Goal: Task Accomplishment & Management: Manage account settings

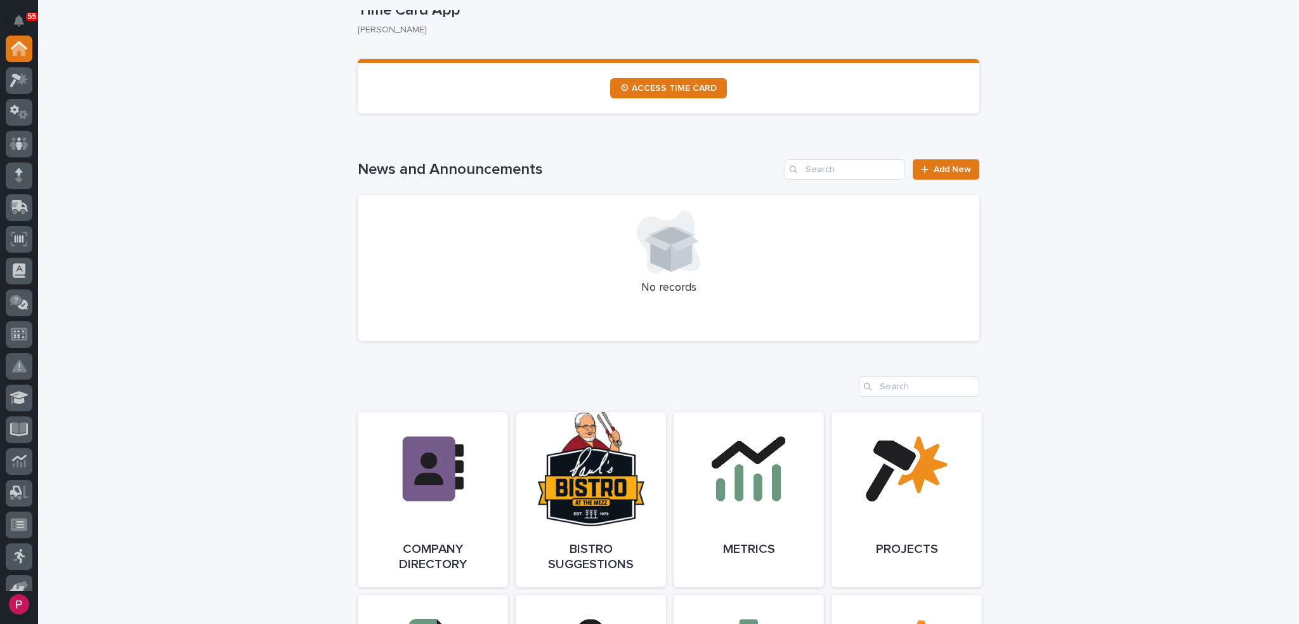
scroll to position [761, 0]
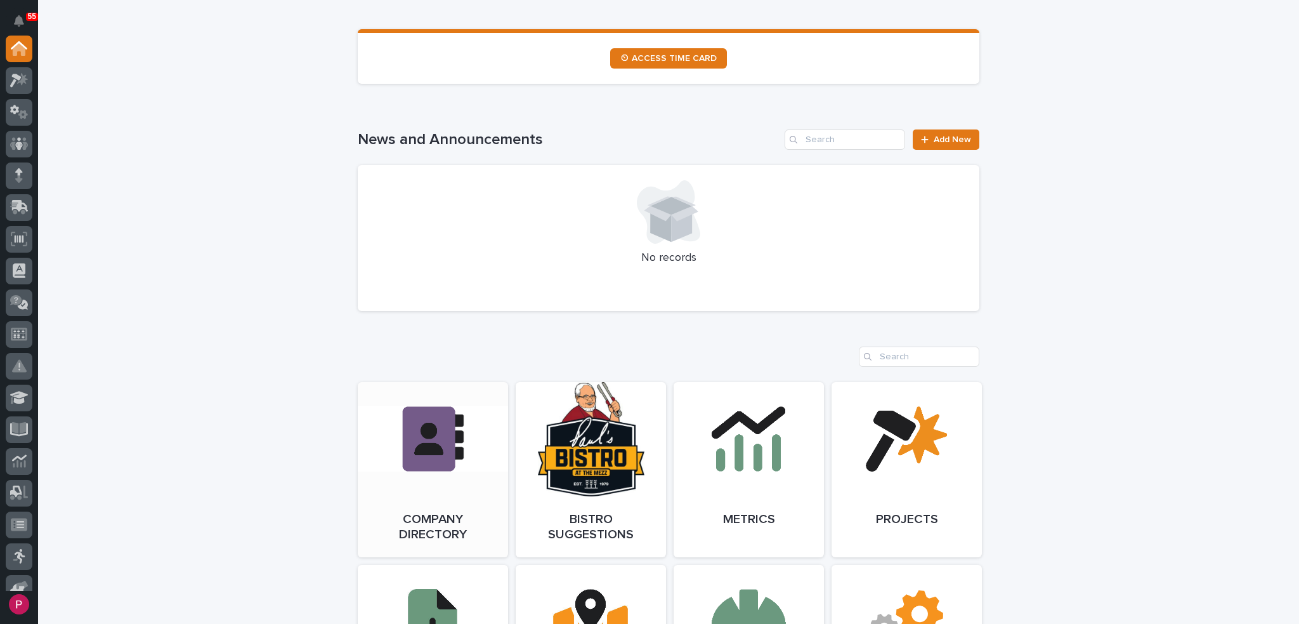
click at [411, 457] on link "Open Link" at bounding box center [433, 469] width 150 height 175
click at [420, 436] on link "Open Link" at bounding box center [433, 469] width 150 height 175
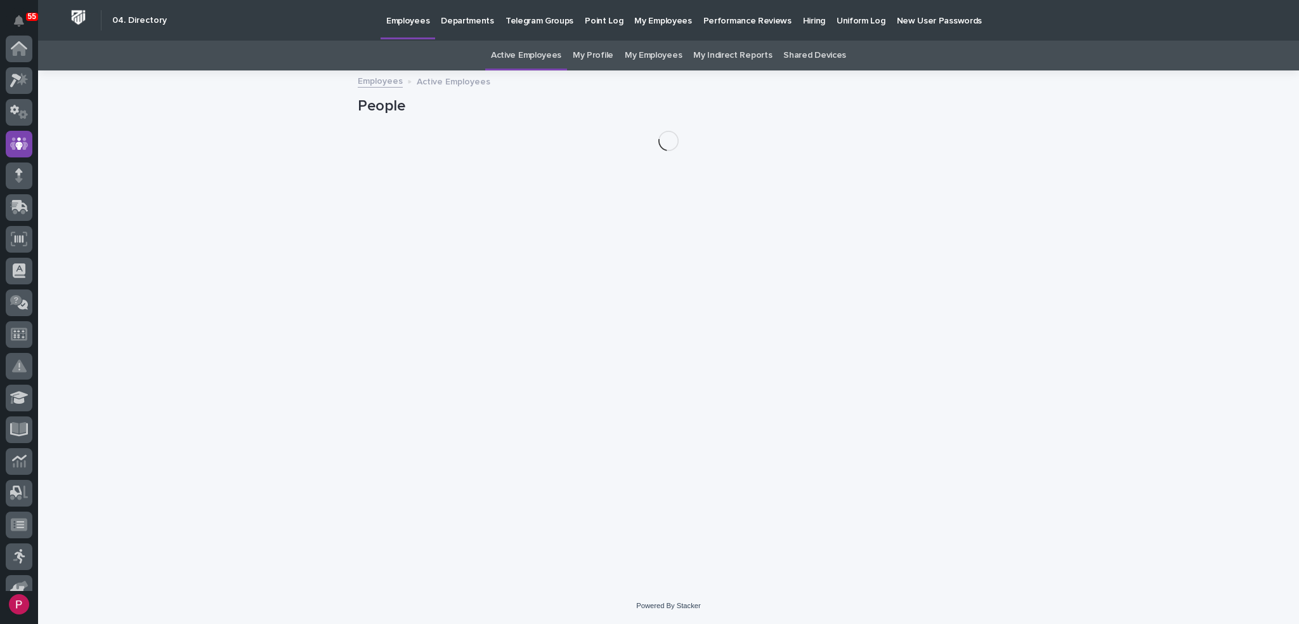
scroll to position [95, 0]
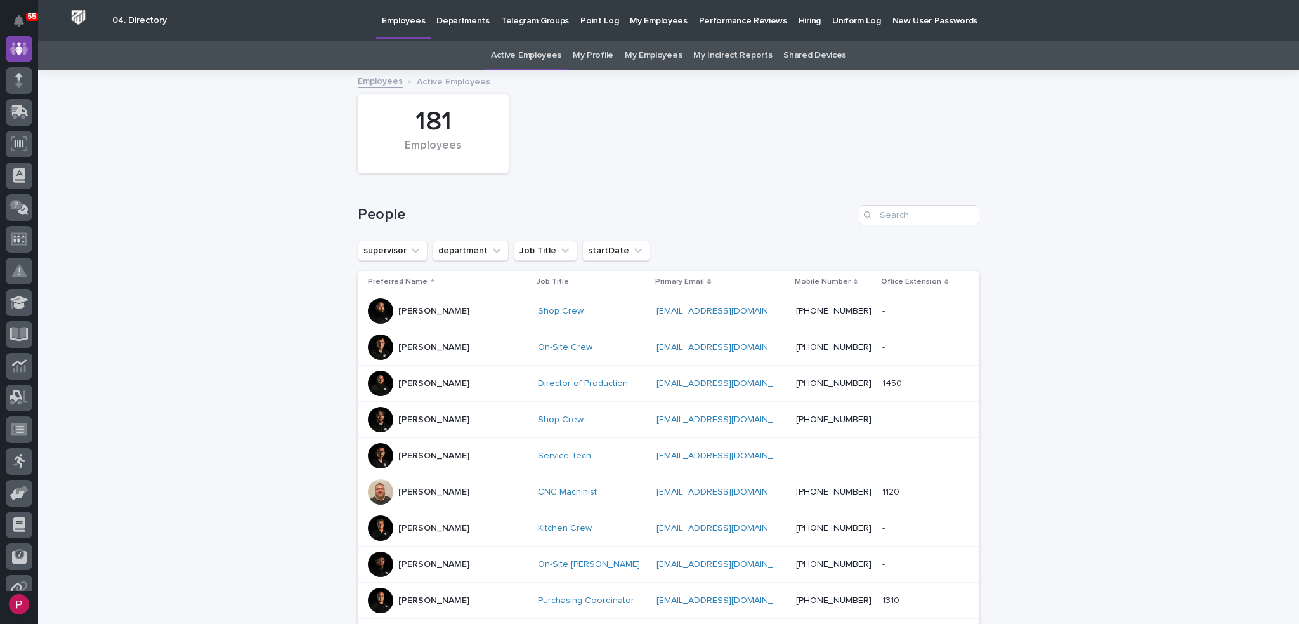
click at [799, 19] on p "Hiring" at bounding box center [810, 13] width 22 height 27
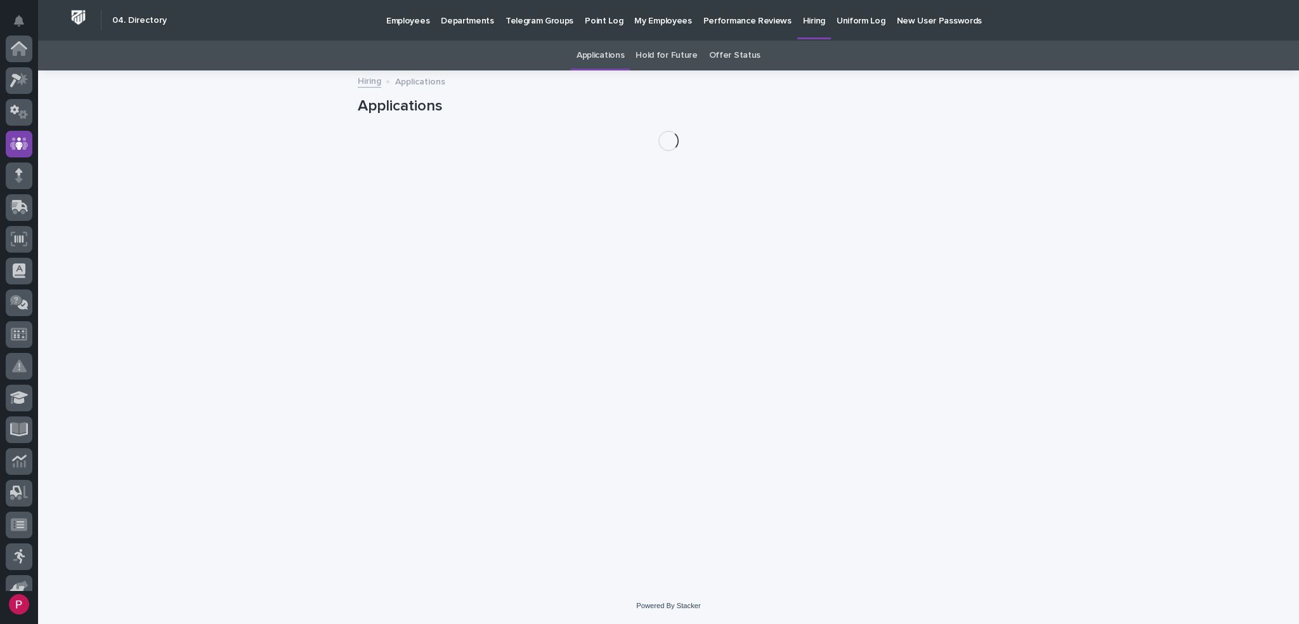
scroll to position [95, 0]
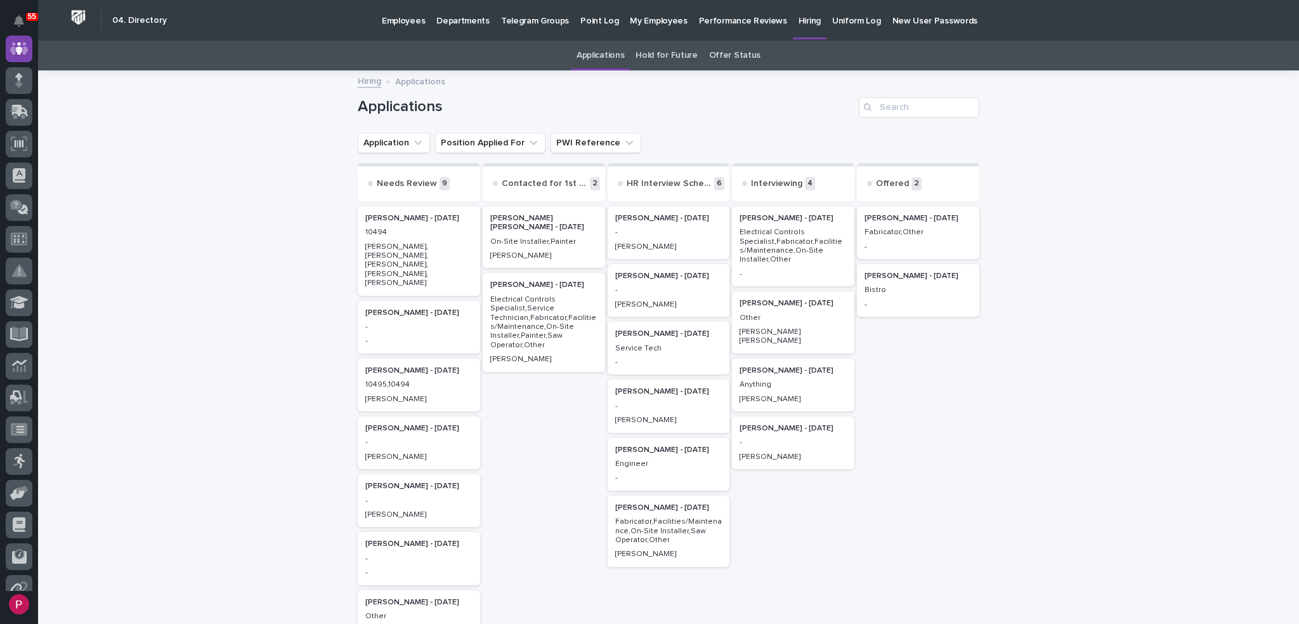
click at [786, 380] on p "Anything" at bounding box center [793, 384] width 107 height 9
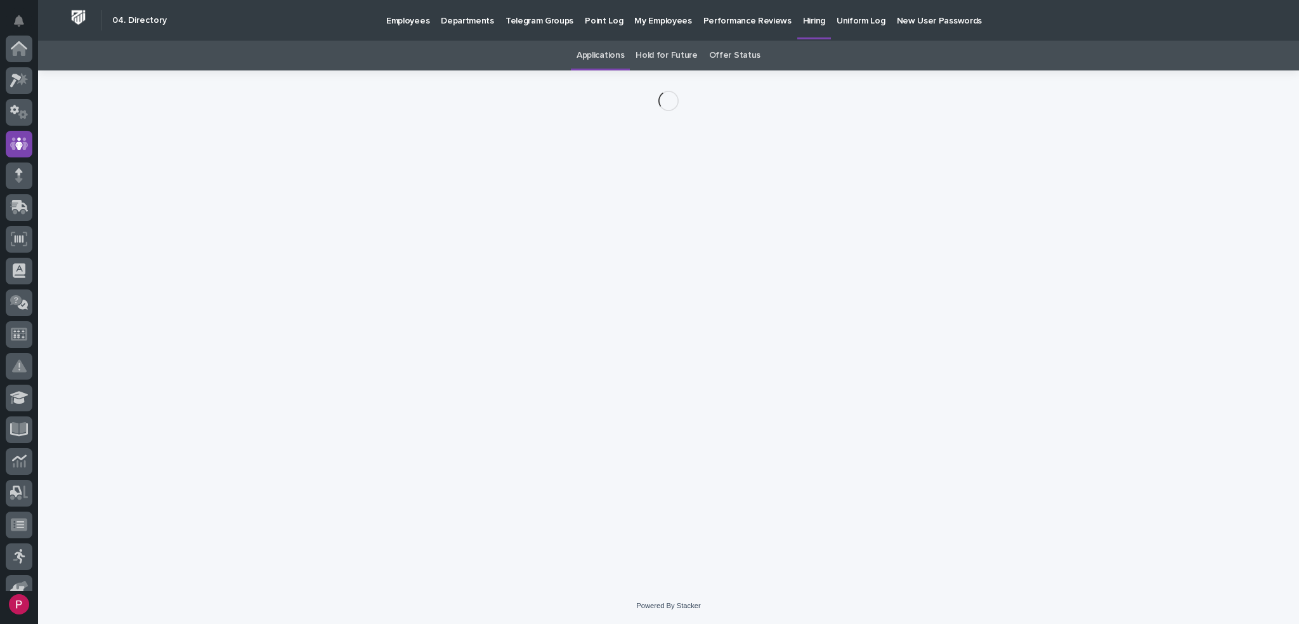
scroll to position [95, 0]
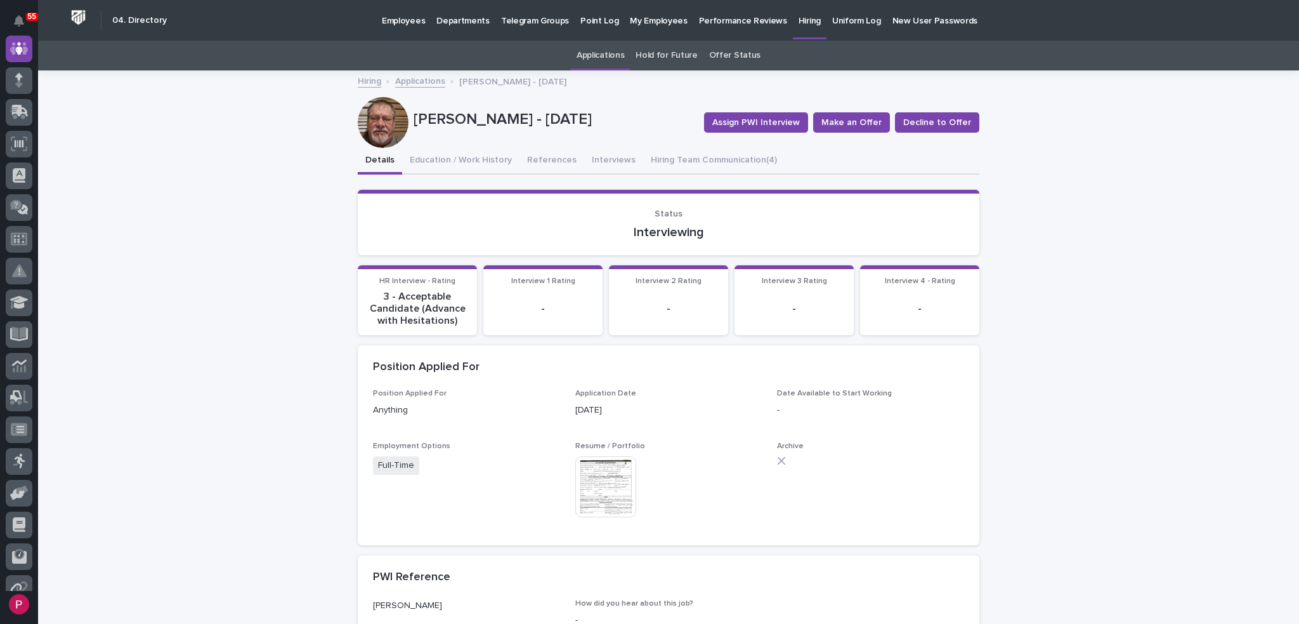
click at [602, 481] on img at bounding box center [605, 486] width 61 height 61
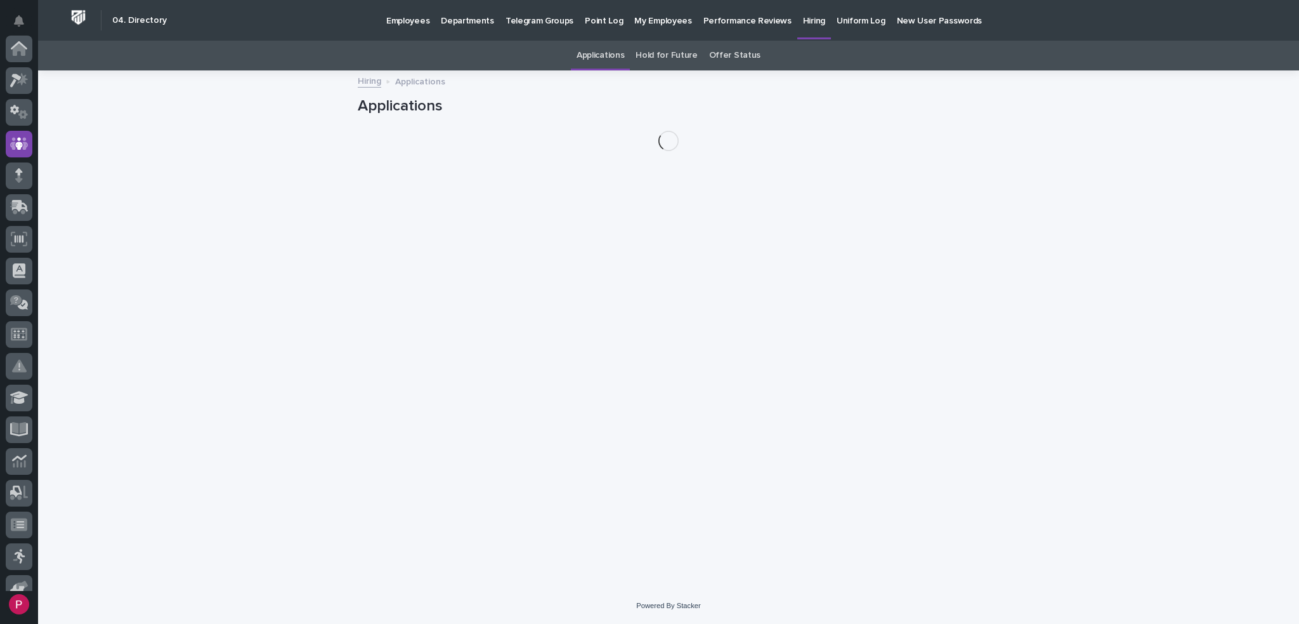
scroll to position [95, 0]
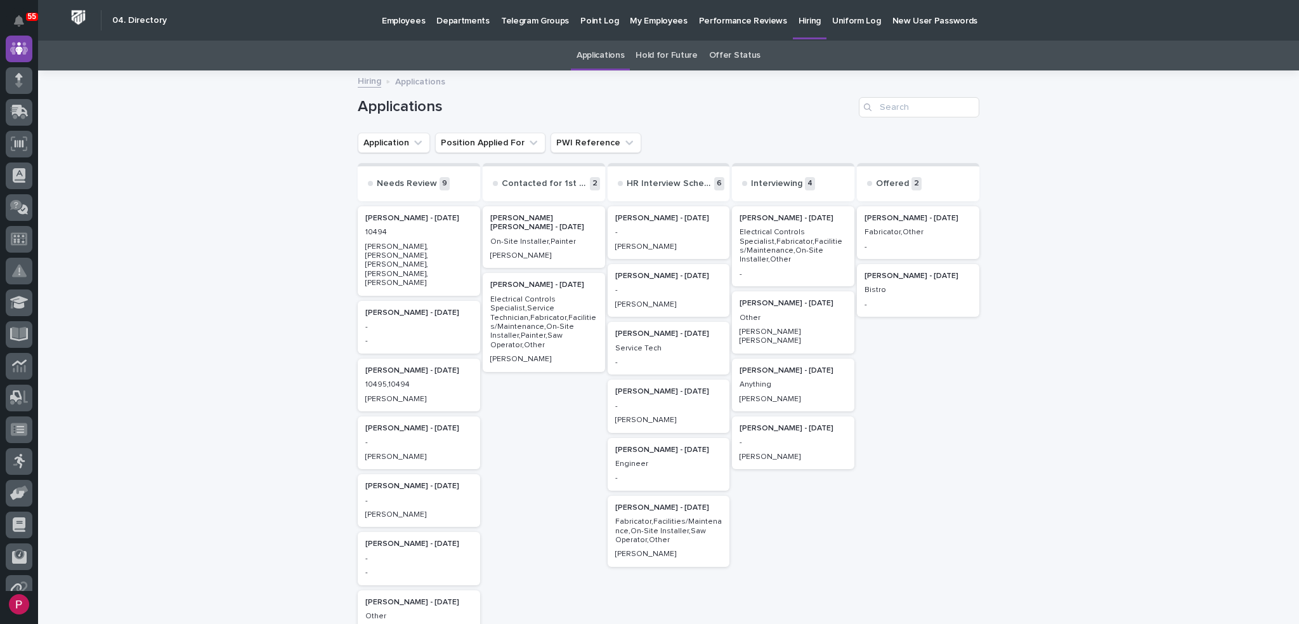
click at [785, 380] on p "Anything" at bounding box center [793, 384] width 107 height 9
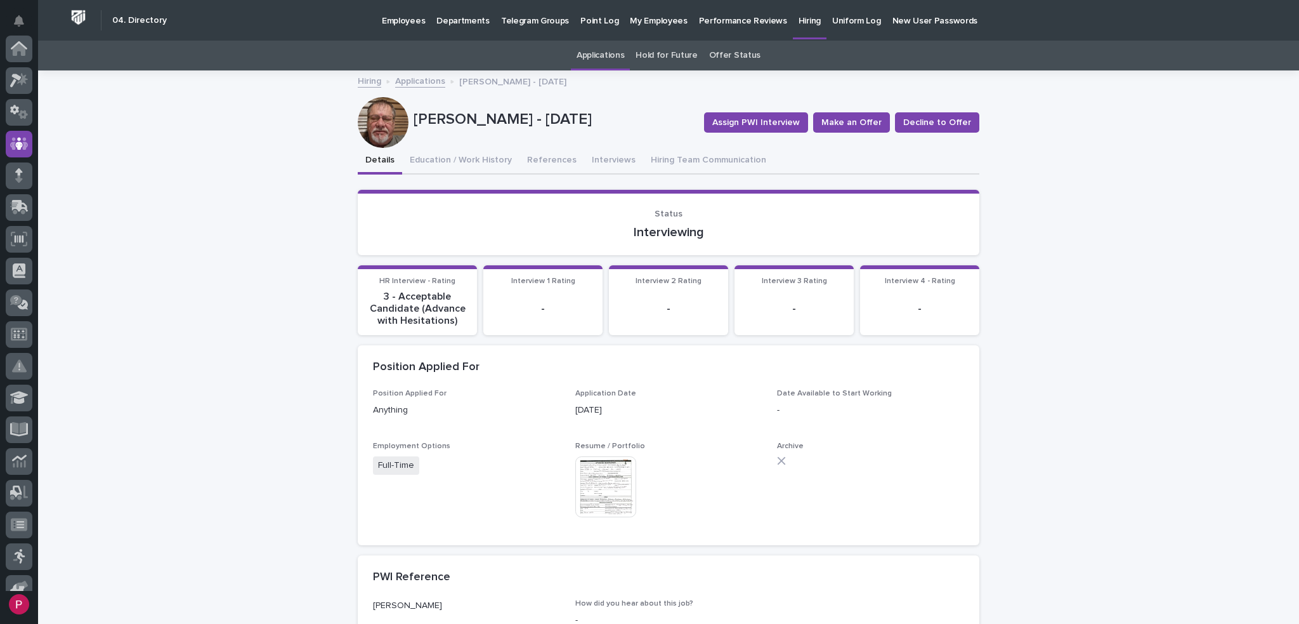
scroll to position [95, 0]
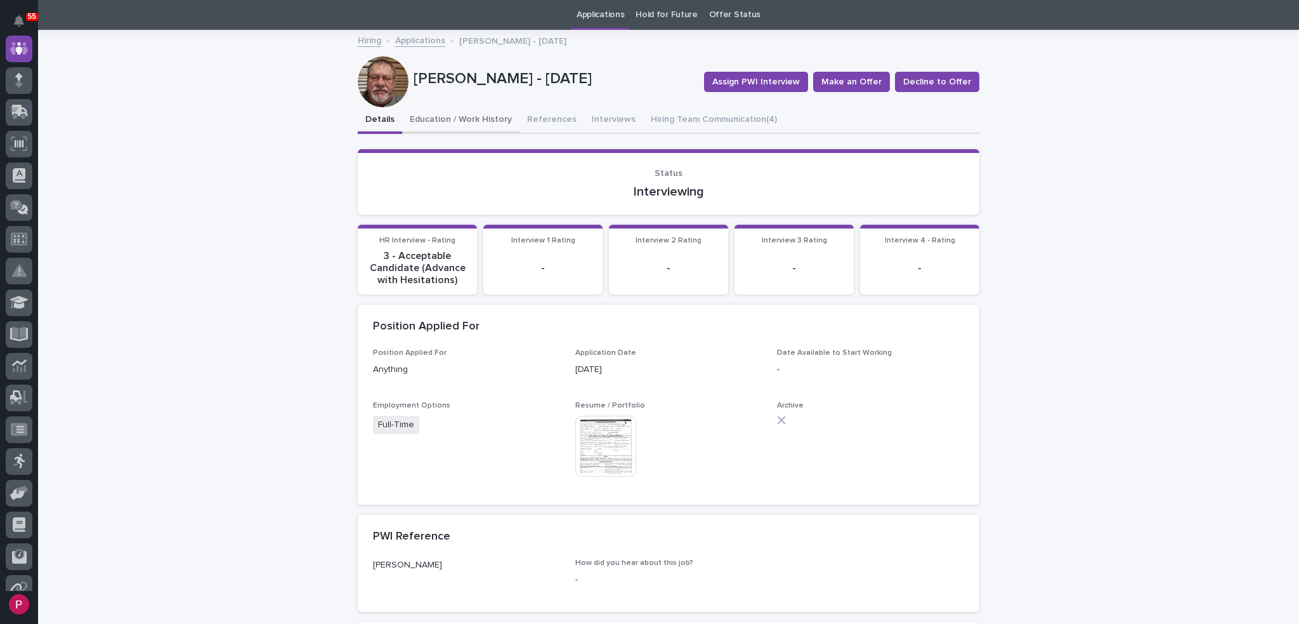
click at [452, 124] on button "Education / Work History" at bounding box center [460, 120] width 117 height 27
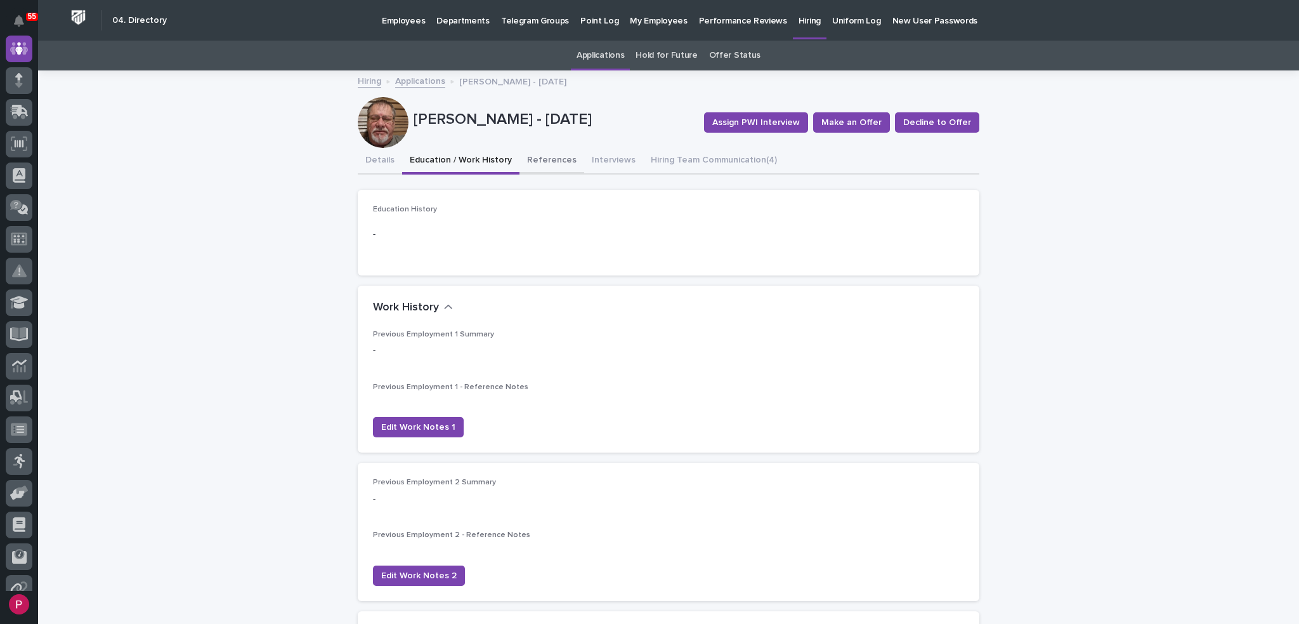
click at [545, 163] on button "References" at bounding box center [551, 161] width 65 height 27
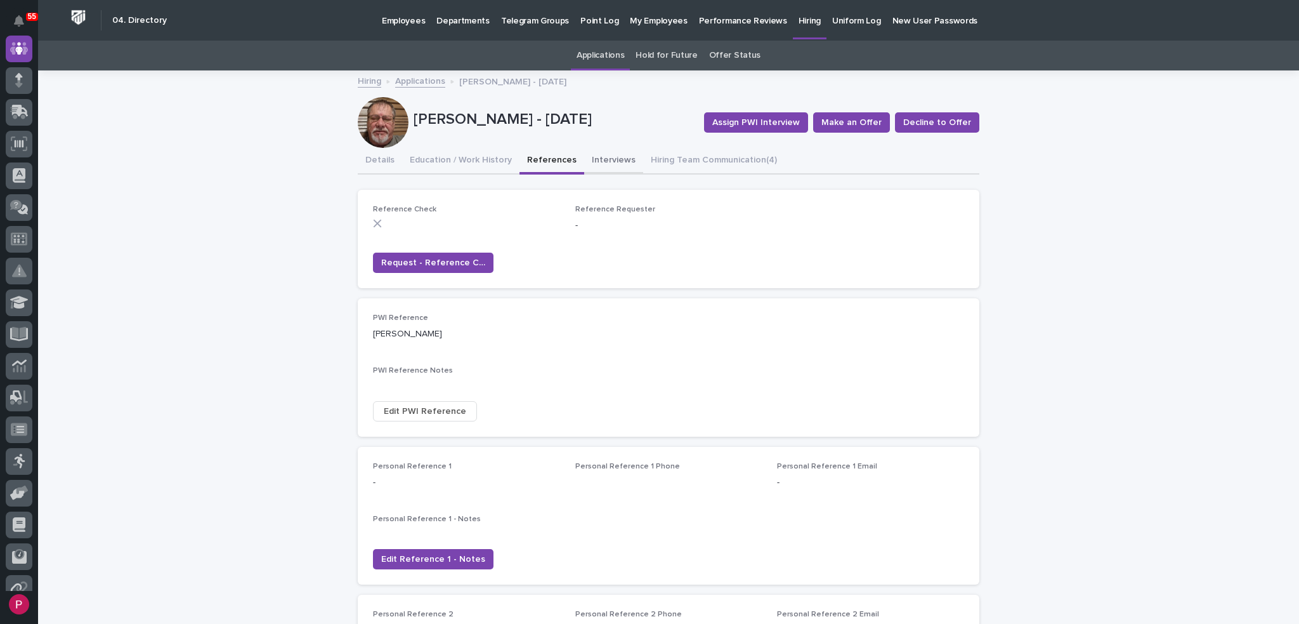
click at [599, 159] on button "Interviews" at bounding box center [613, 161] width 59 height 27
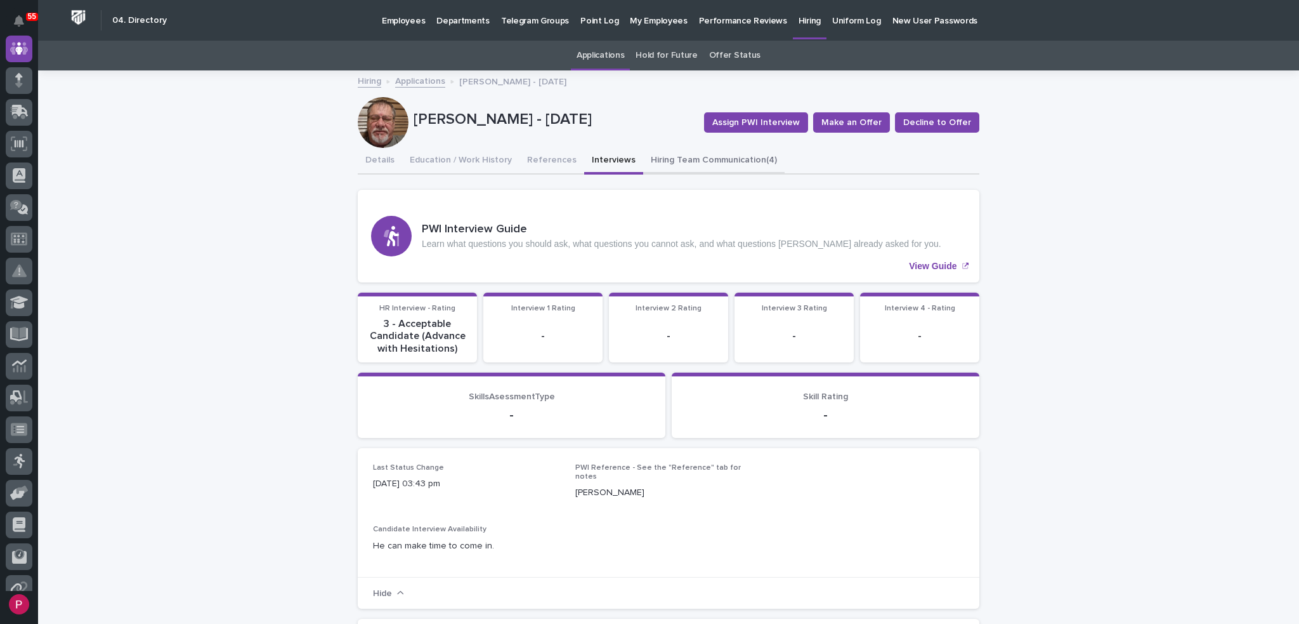
click at [662, 161] on button "Hiring Team Communication (4)" at bounding box center [713, 161] width 141 height 27
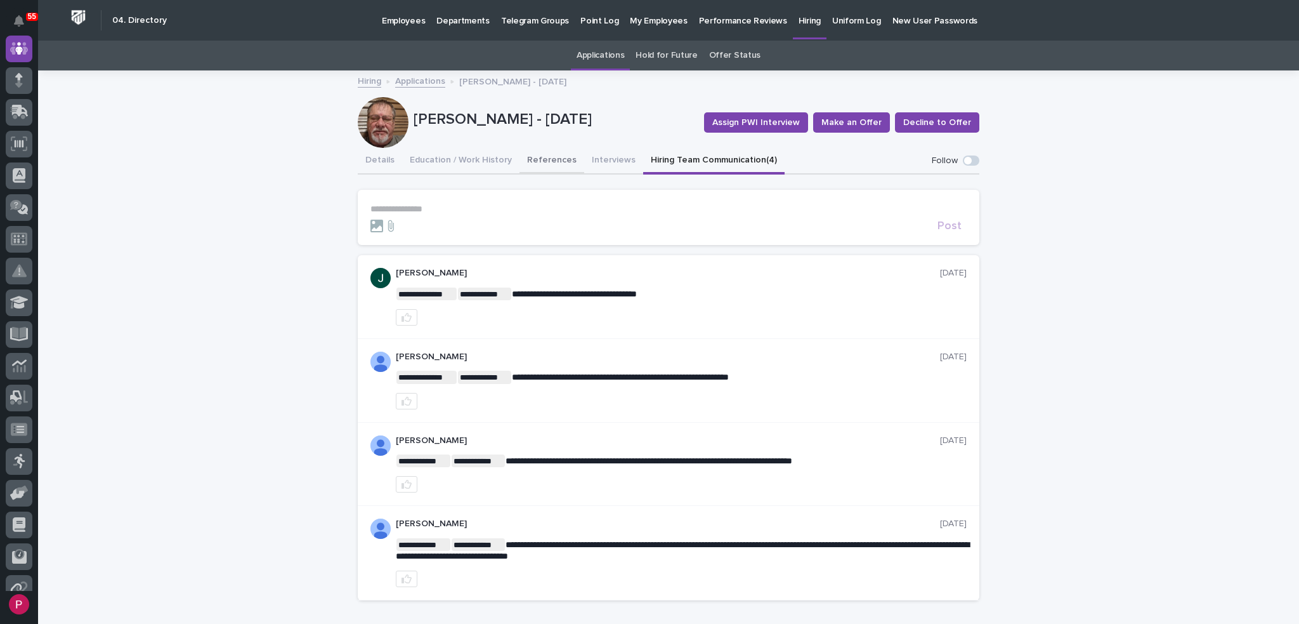
click at [540, 164] on button "References" at bounding box center [551, 161] width 65 height 27
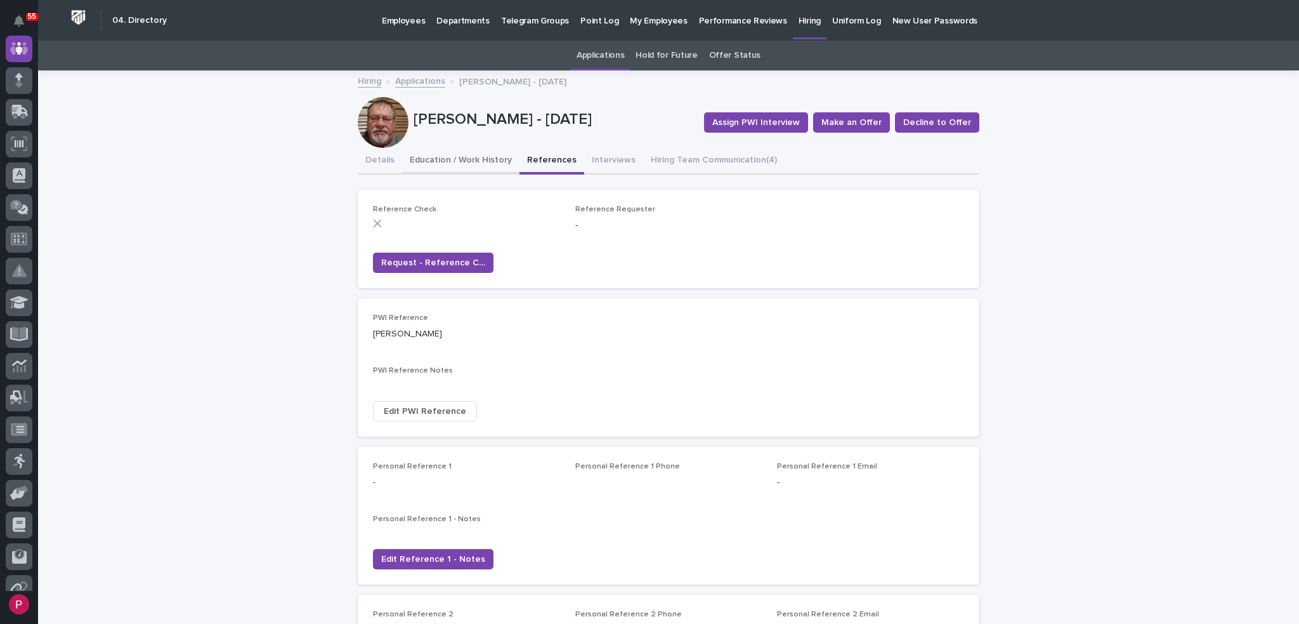
click at [464, 161] on button "Education / Work History" at bounding box center [460, 161] width 117 height 27
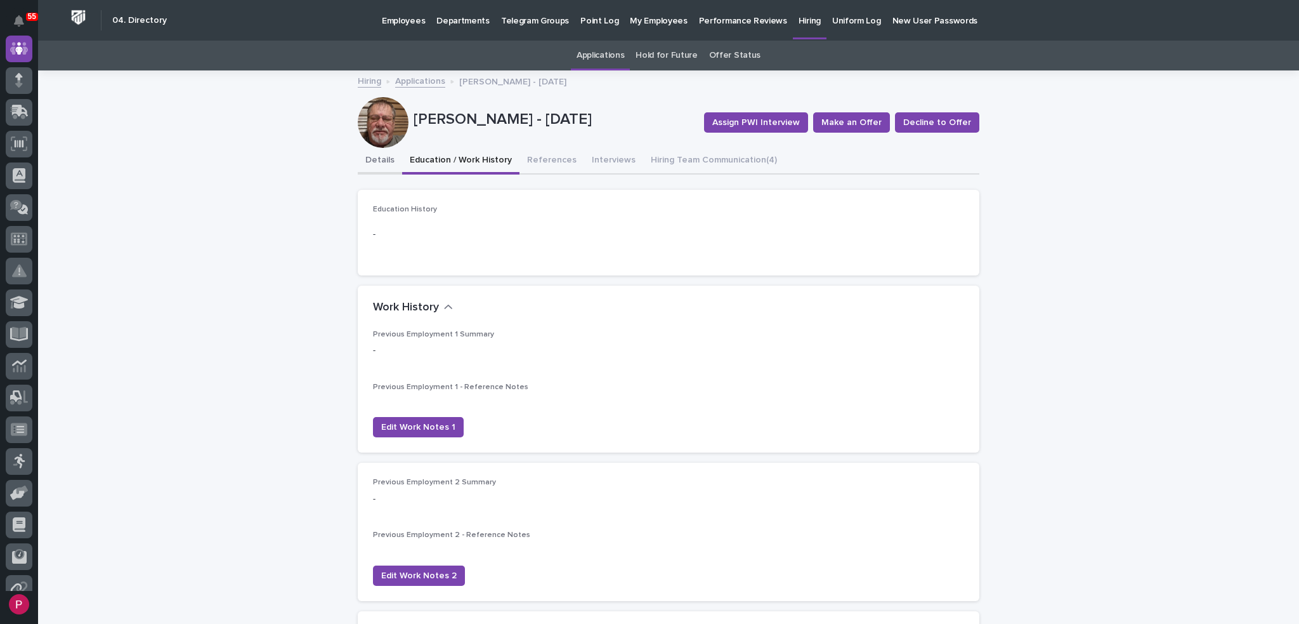
click at [378, 161] on button "Details" at bounding box center [380, 161] width 44 height 27
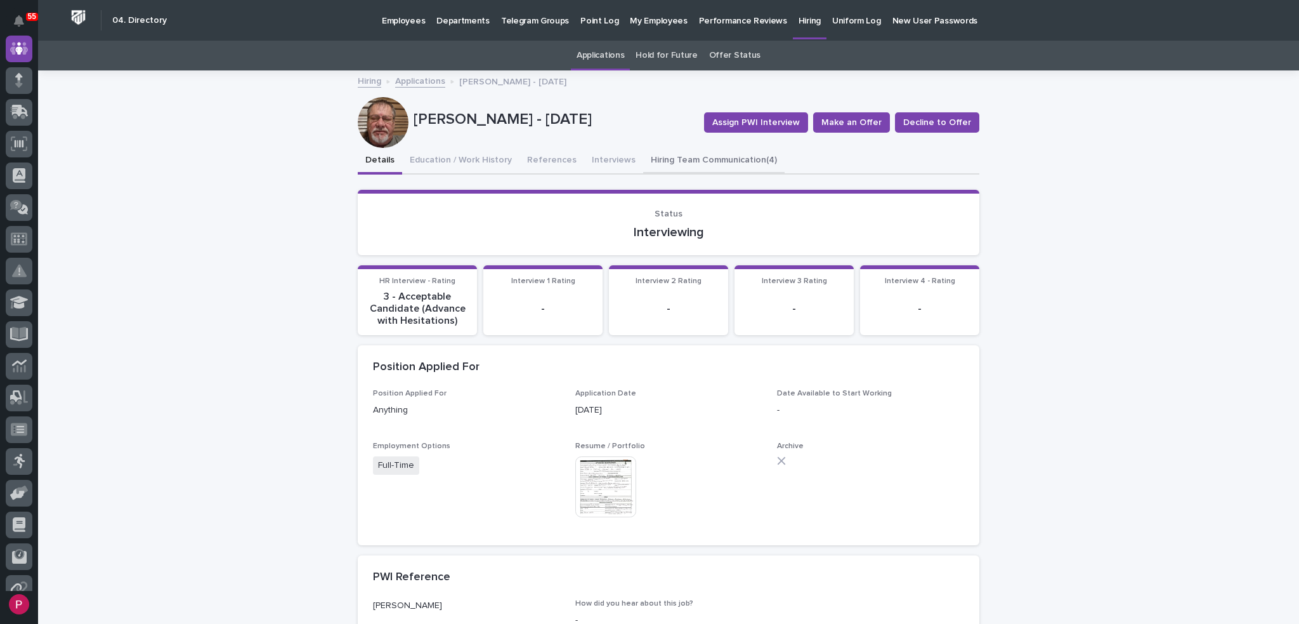
click at [678, 158] on button "Hiring Team Communication (4)" at bounding box center [713, 161] width 141 height 27
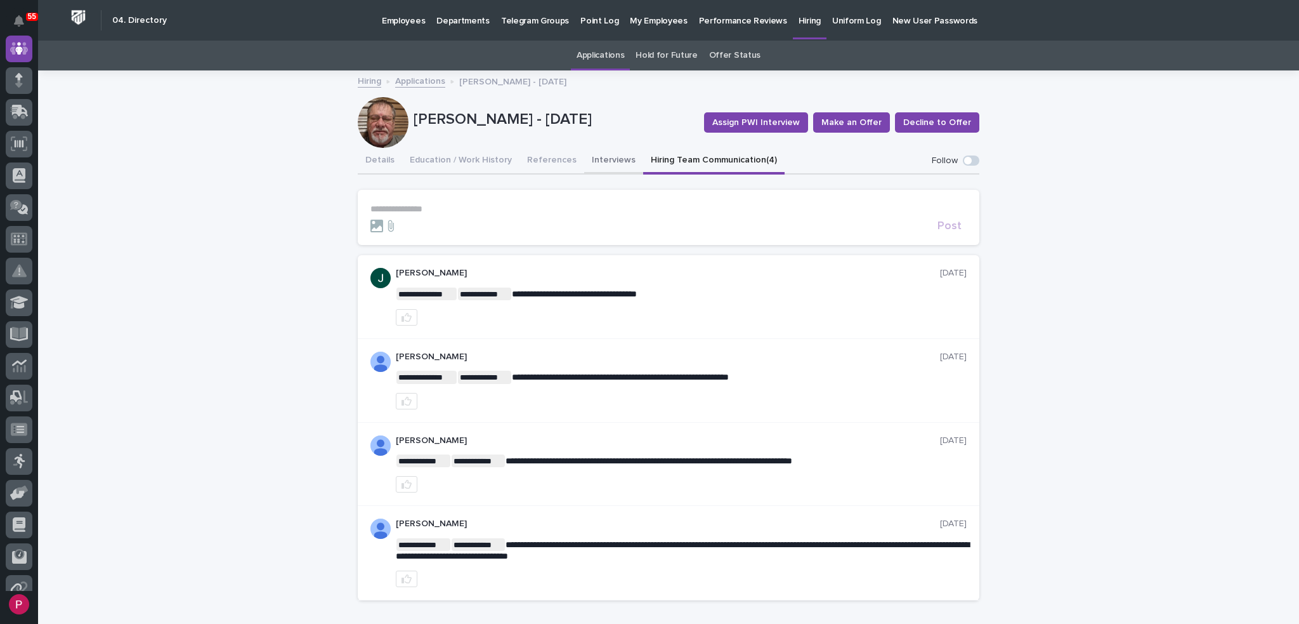
click at [601, 162] on button "Interviews" at bounding box center [613, 161] width 59 height 27
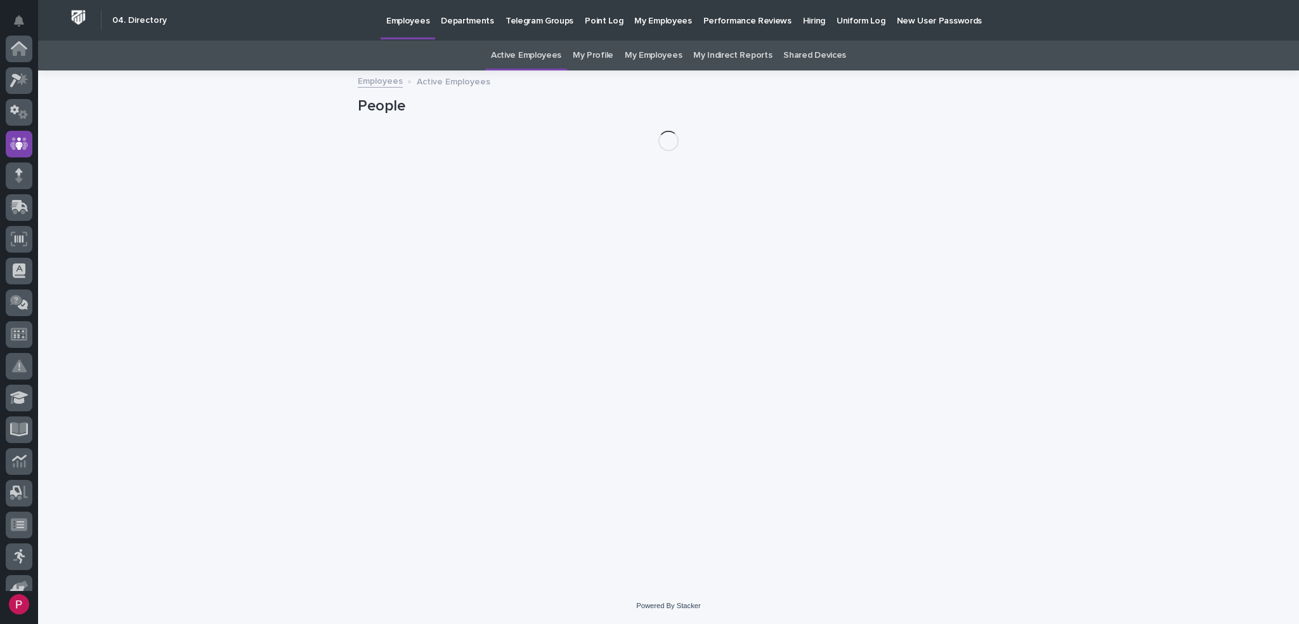
scroll to position [95, 0]
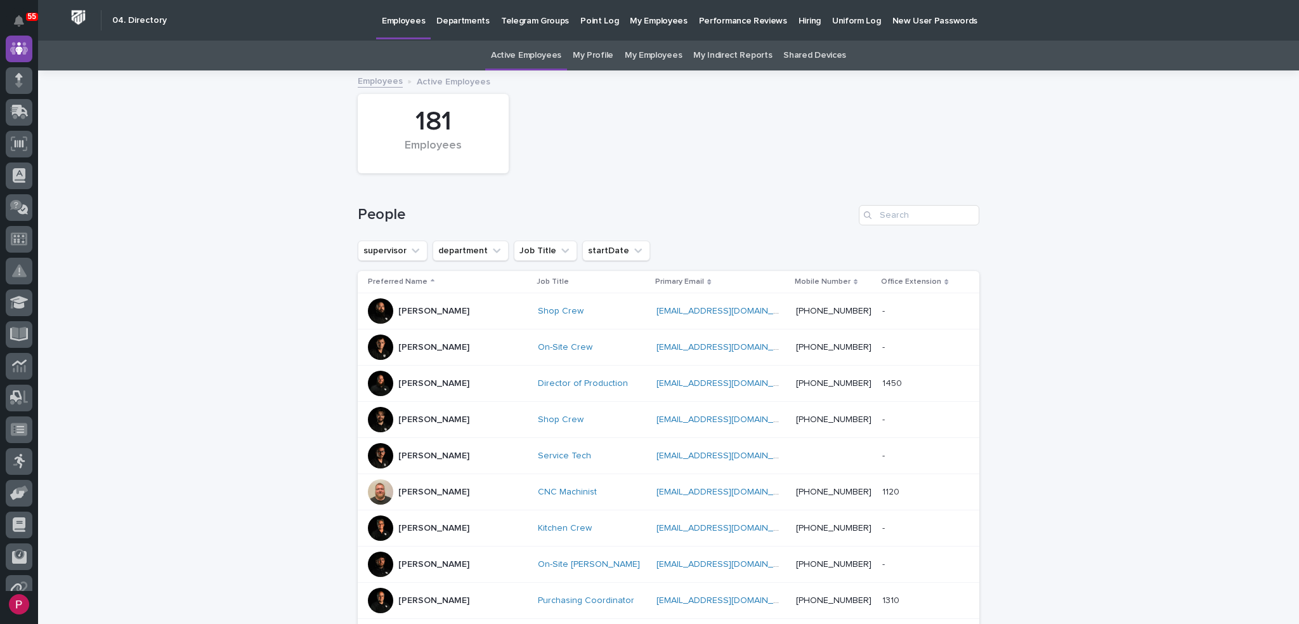
click at [799, 22] on p "Hiring" at bounding box center [810, 13] width 22 height 27
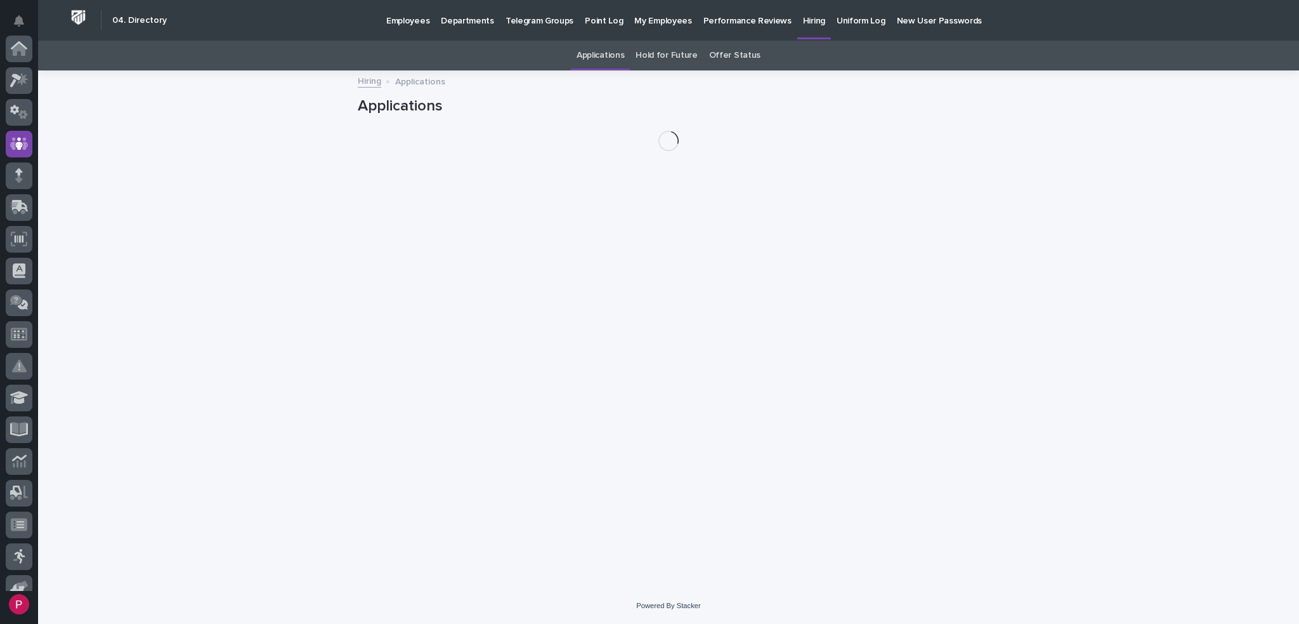
scroll to position [95, 0]
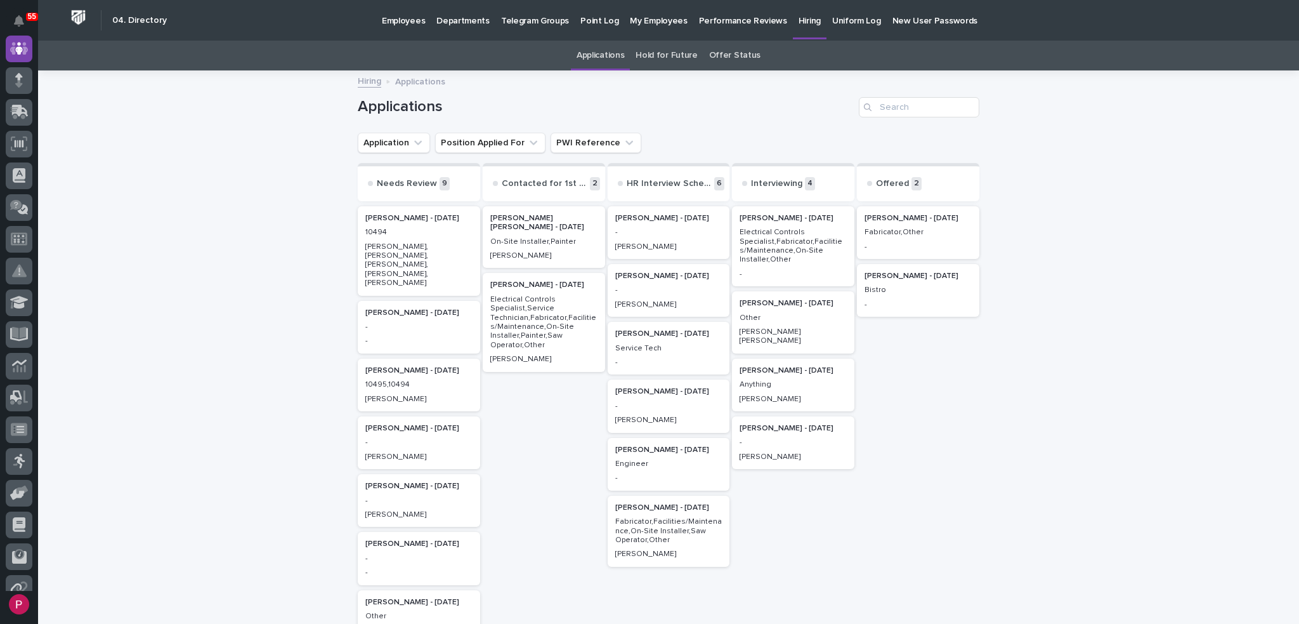
click at [781, 232] on p "Electrical Controls Specialist,Fabricator,Facilities/Maintenance,On-Site Instal…" at bounding box center [793, 246] width 107 height 37
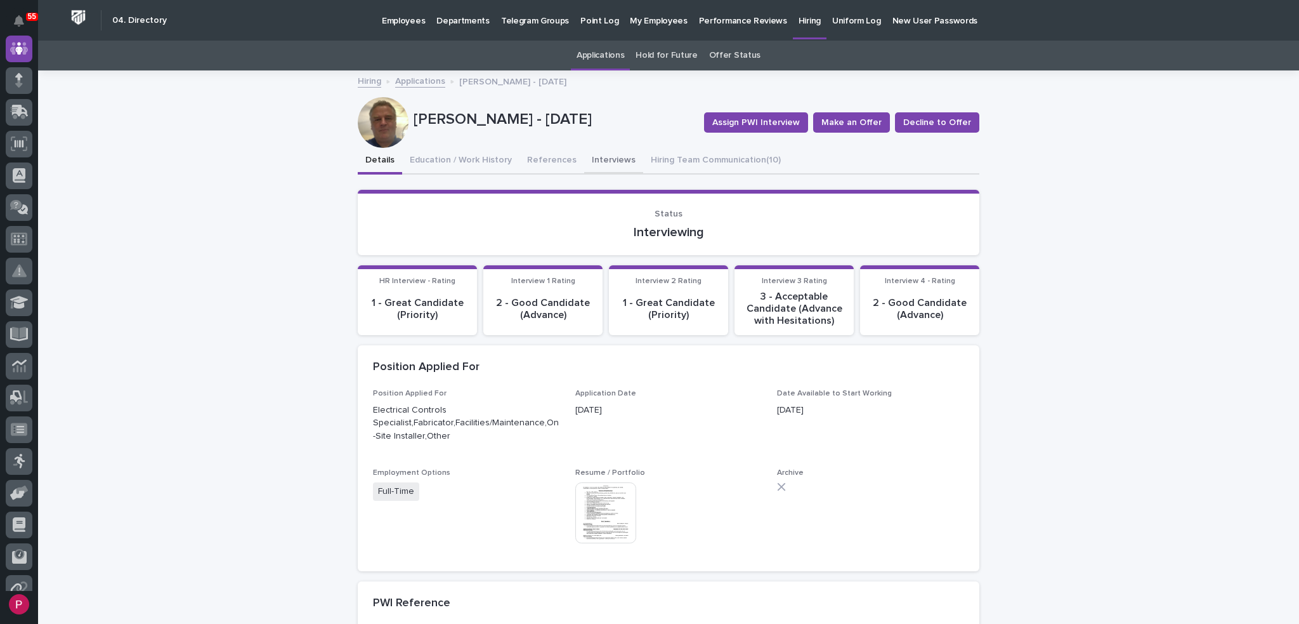
click at [585, 157] on button "Interviews" at bounding box center [613, 161] width 59 height 27
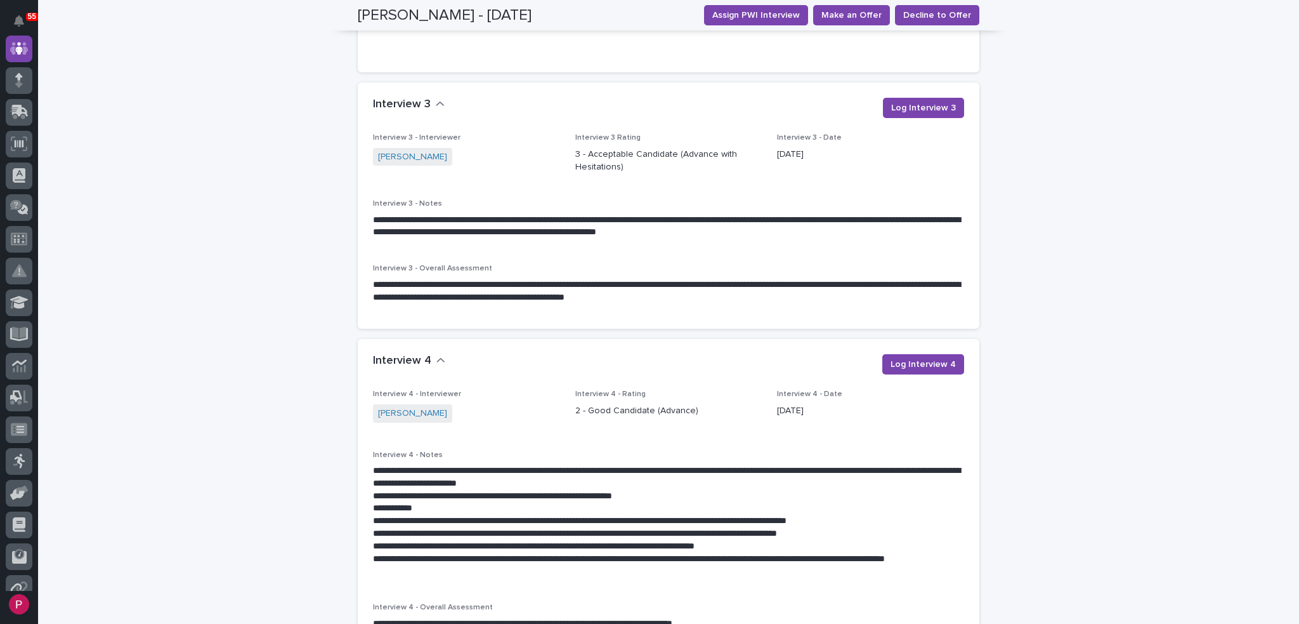
scroll to position [2354, 0]
